Goal: Task Accomplishment & Management: Use online tool/utility

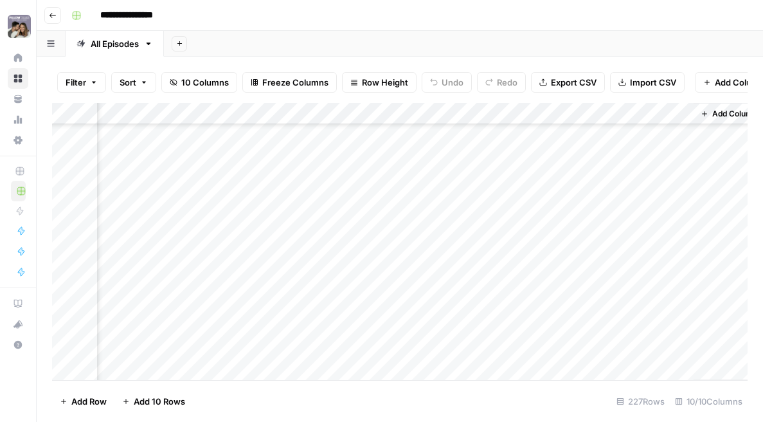
scroll to position [3693, 1138]
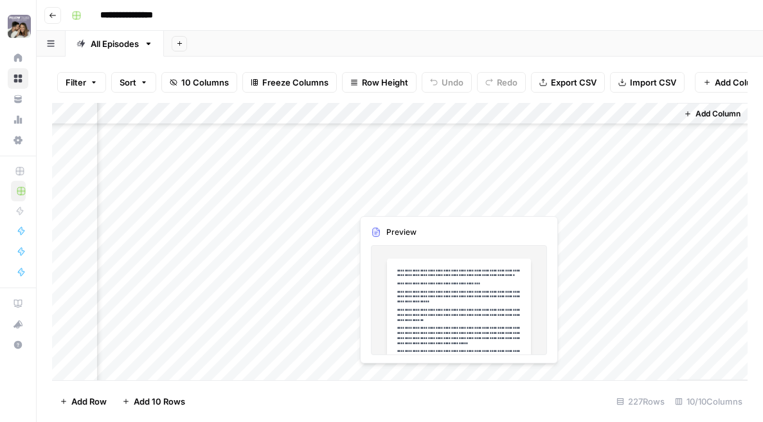
click at [529, 199] on div "Add Column" at bounding box center [399, 241] width 695 height 277
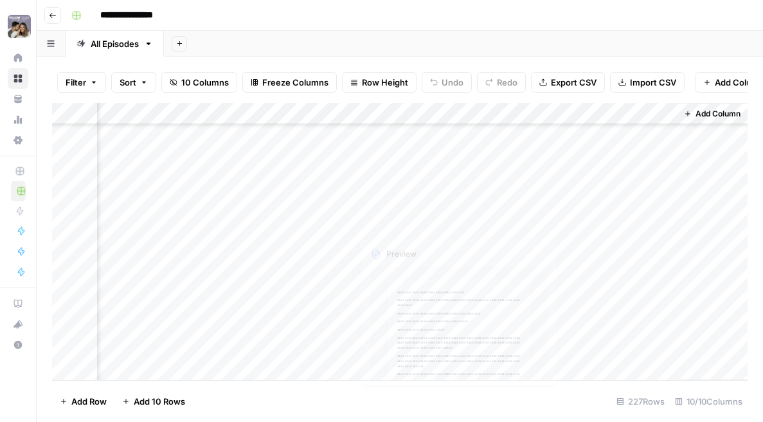
click at [498, 252] on div "Add Column" at bounding box center [399, 241] width 695 height 277
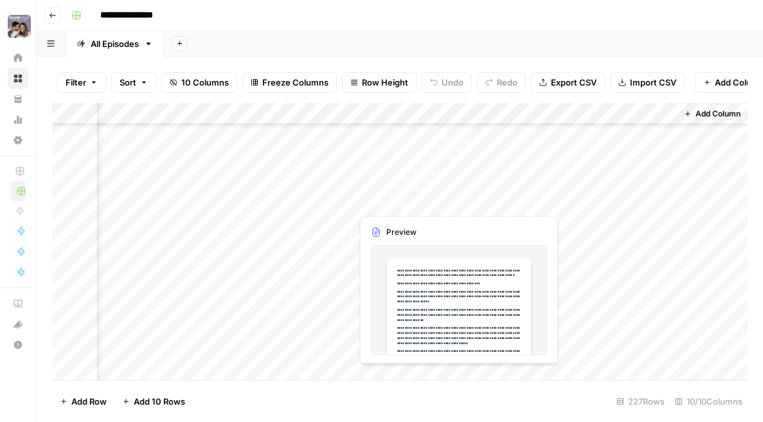
click at [499, 206] on div "Add Column" at bounding box center [399, 241] width 695 height 277
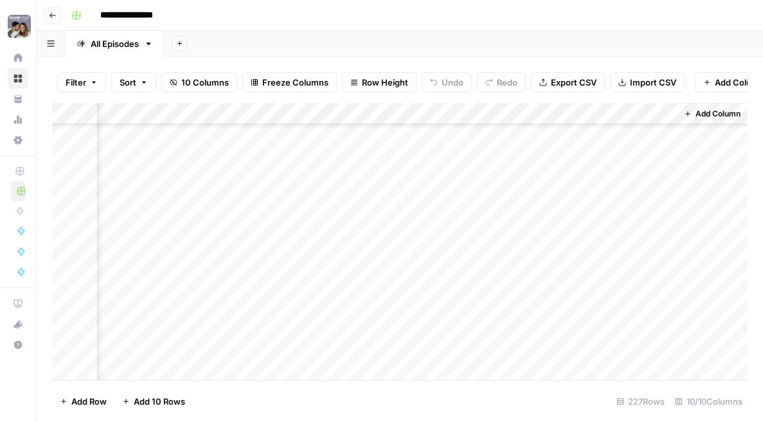
click at [499, 206] on div at bounding box center [457, 201] width 210 height 24
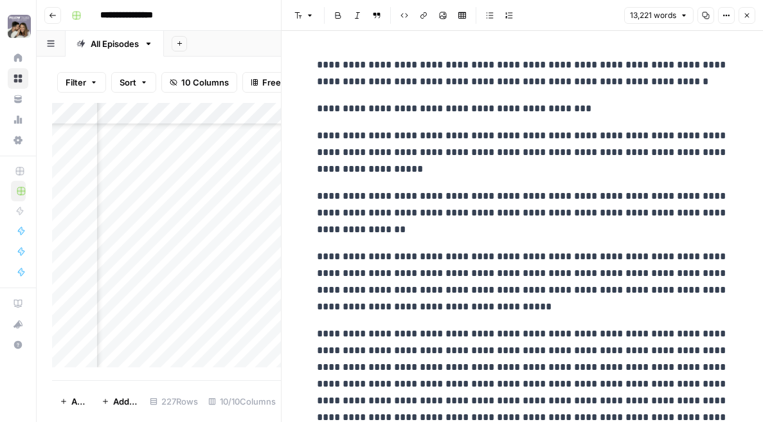
click at [552, 21] on button "Copy" at bounding box center [705, 15] width 17 height 17
click at [552, 17] on icon "button" at bounding box center [747, 16] width 8 height 8
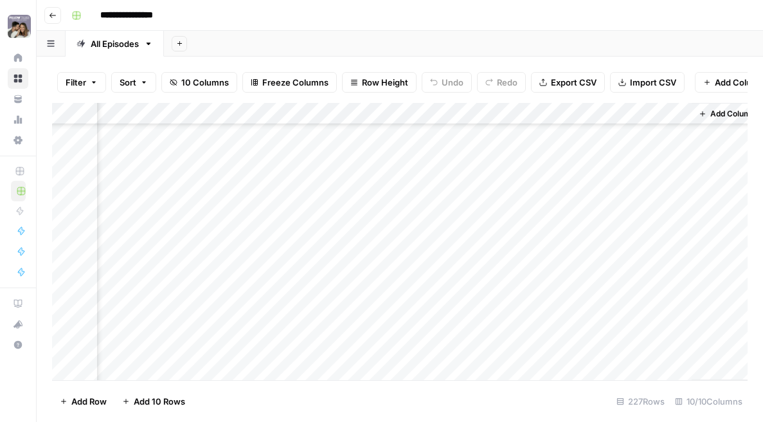
scroll to position [2257, 1138]
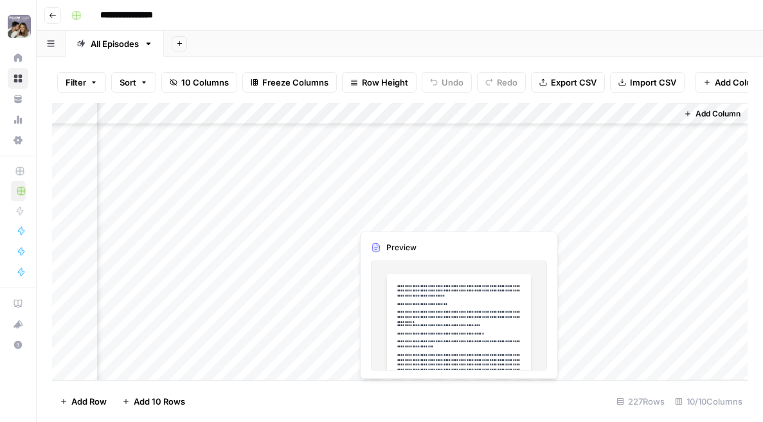
click at [470, 217] on div "Add Column" at bounding box center [399, 241] width 695 height 277
click at [481, 217] on div "Add Column" at bounding box center [399, 241] width 695 height 277
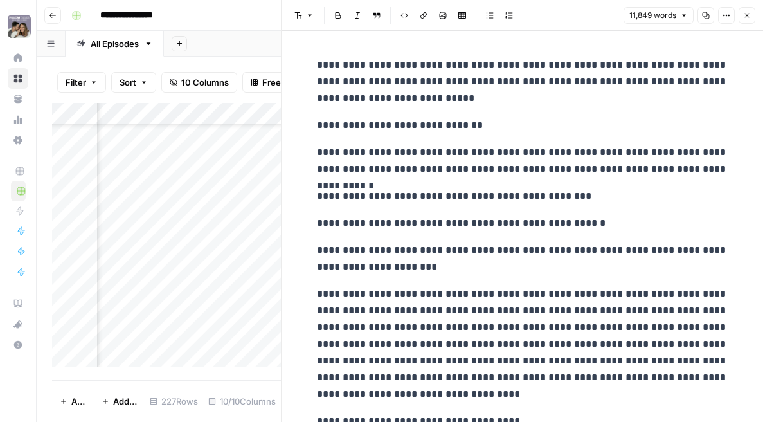
click at [552, 13] on icon "button" at bounding box center [706, 16] width 8 height 8
click at [552, 9] on button "Close" at bounding box center [747, 15] width 17 height 17
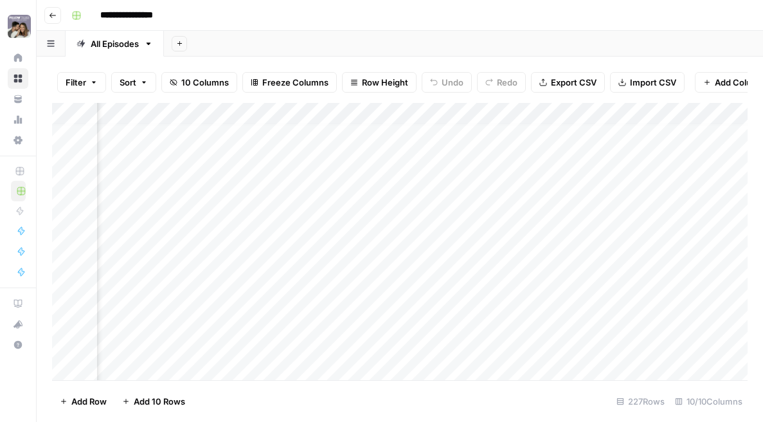
scroll to position [6, 902]
click at [395, 240] on div "Add Column" at bounding box center [399, 241] width 695 height 277
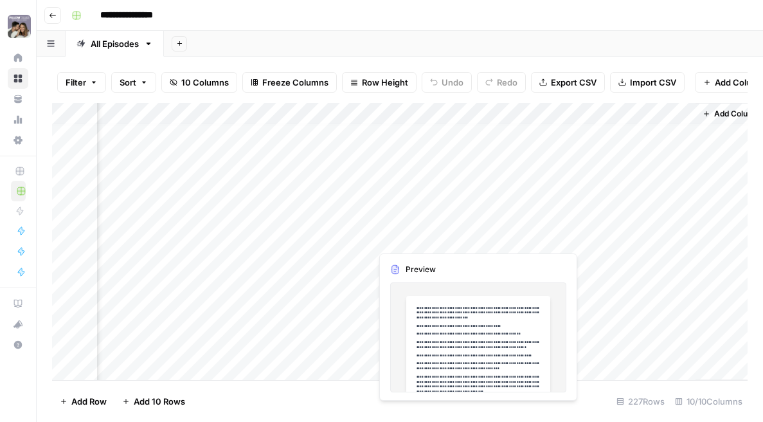
click at [443, 238] on div "Add Column" at bounding box center [399, 241] width 695 height 277
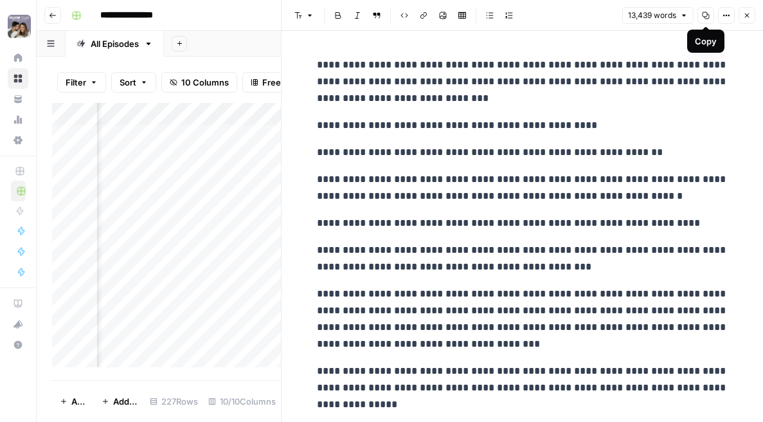
click at [552, 18] on icon "button" at bounding box center [706, 15] width 7 height 7
click at [217, 238] on div "Add Column" at bounding box center [166, 235] width 229 height 264
click at [552, 19] on icon "button" at bounding box center [747, 16] width 8 height 8
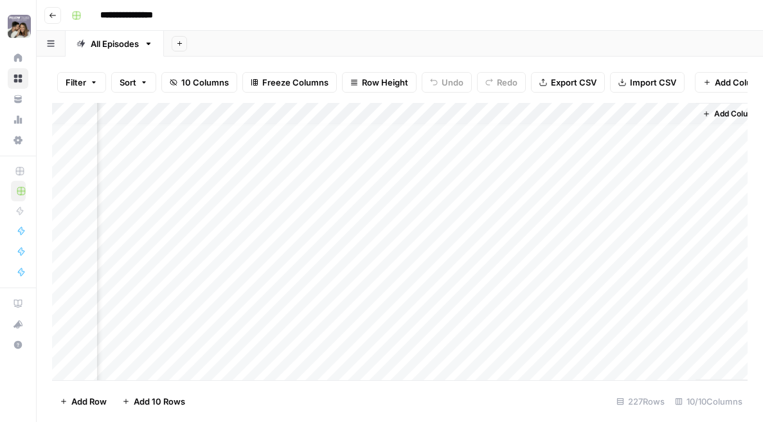
click at [188, 221] on div "Add Column" at bounding box center [399, 241] width 695 height 277
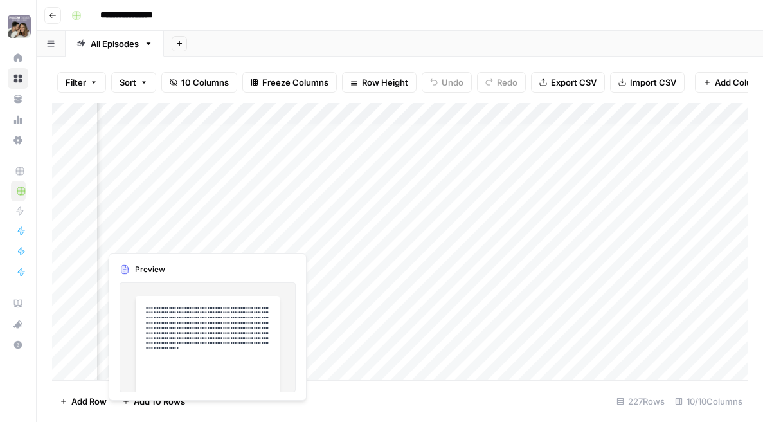
click at [205, 239] on div "Add Column" at bounding box center [399, 241] width 695 height 277
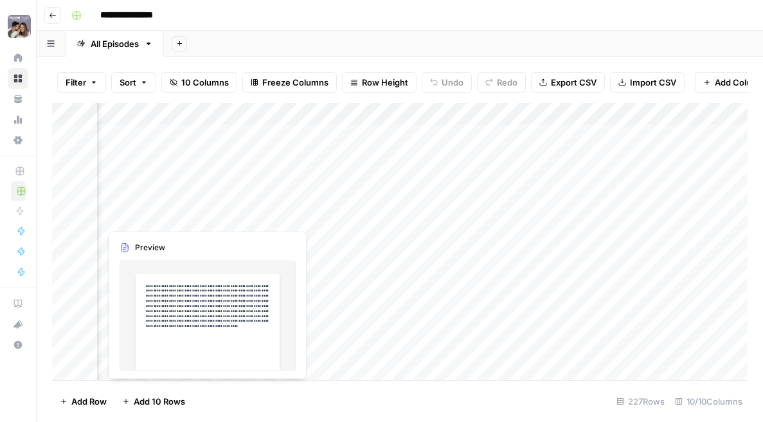
click at [218, 220] on div "Add Column" at bounding box center [399, 241] width 695 height 277
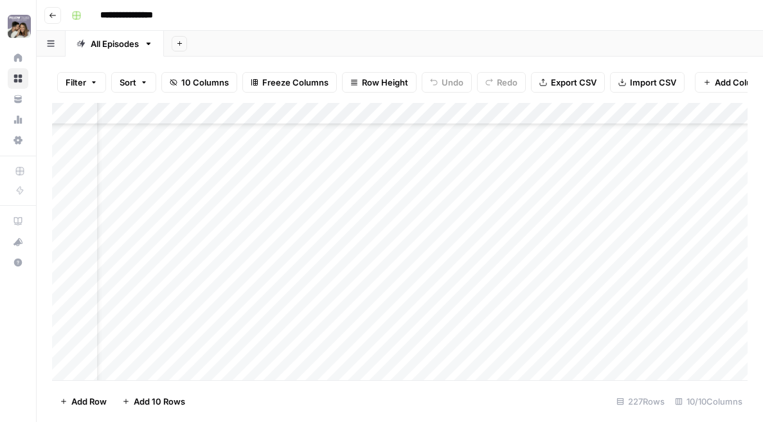
scroll to position [4663, 45]
click at [382, 323] on div "Add Column" at bounding box center [399, 241] width 695 height 277
